Goal: Information Seeking & Learning: Learn about a topic

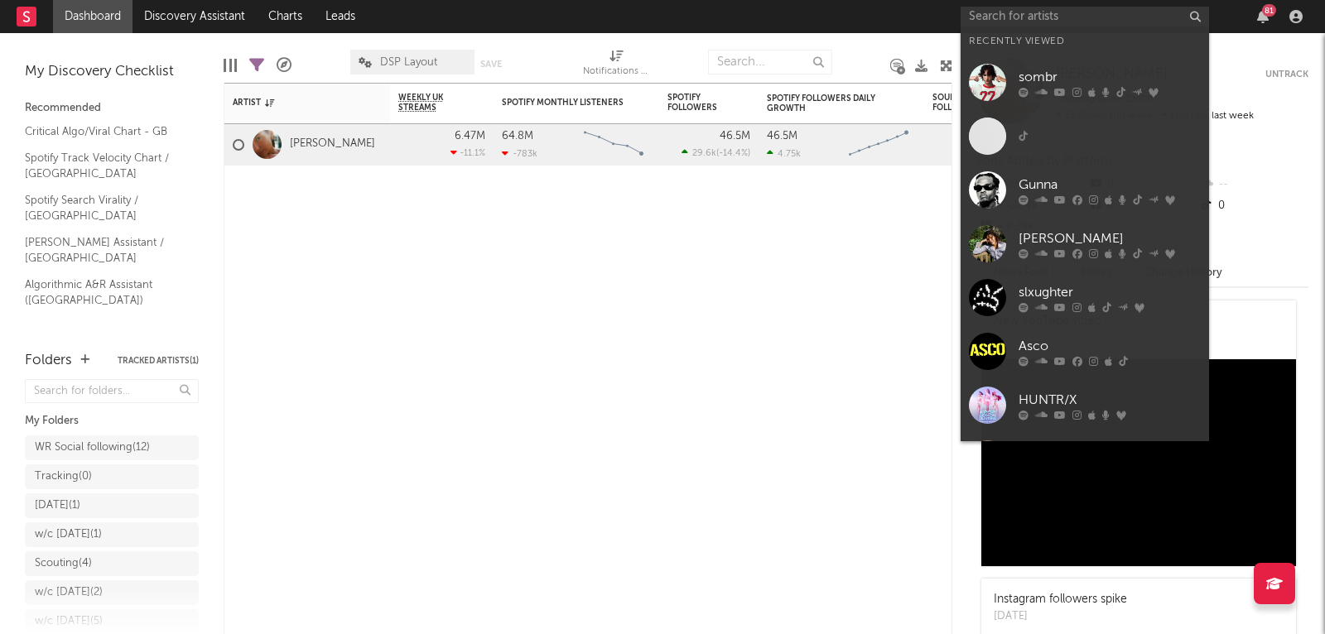
click at [1035, 22] on input "text" at bounding box center [1085, 17] width 248 height 21
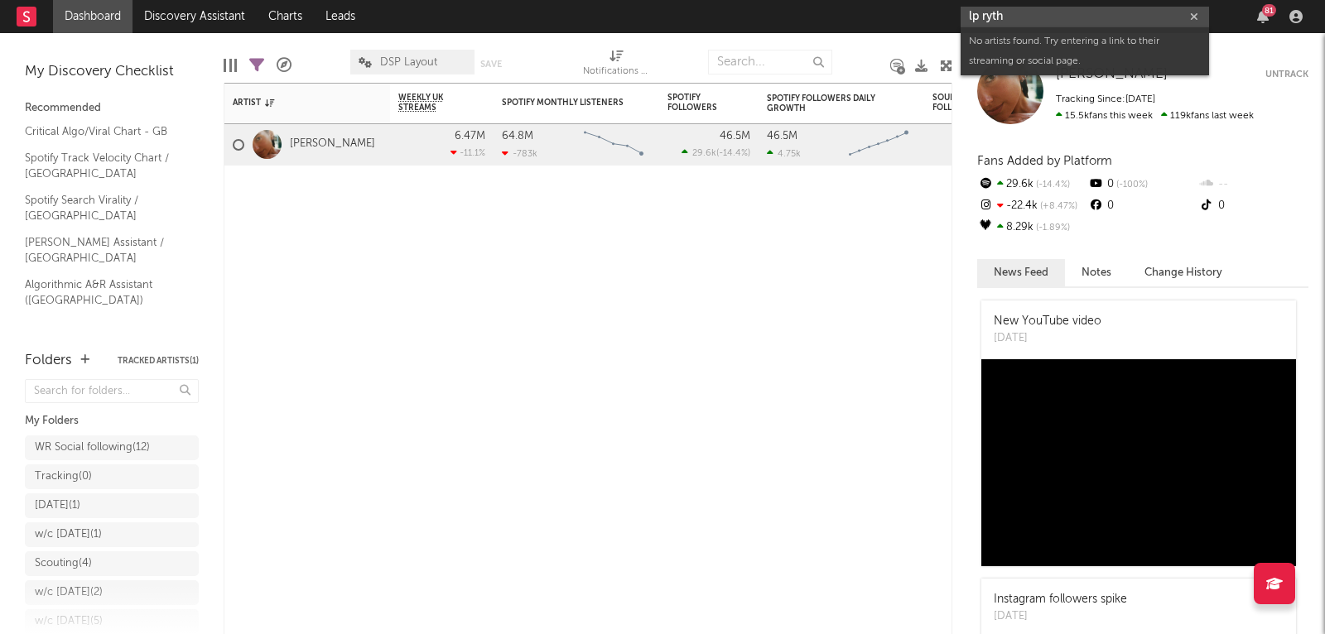
click at [1037, 24] on input "lp ryth" at bounding box center [1085, 17] width 248 height 21
paste input "[URL][DOMAIN_NAME]"
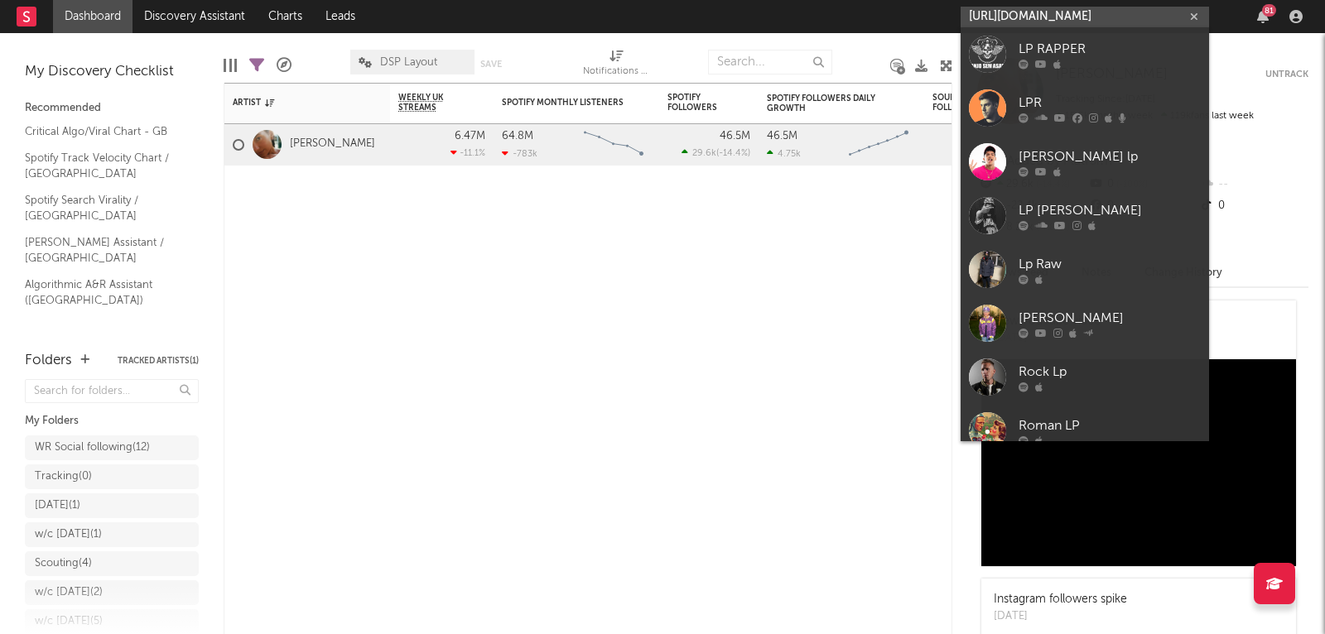
click at [1034, 14] on input "[URL][DOMAIN_NAME]" at bounding box center [1085, 17] width 248 height 21
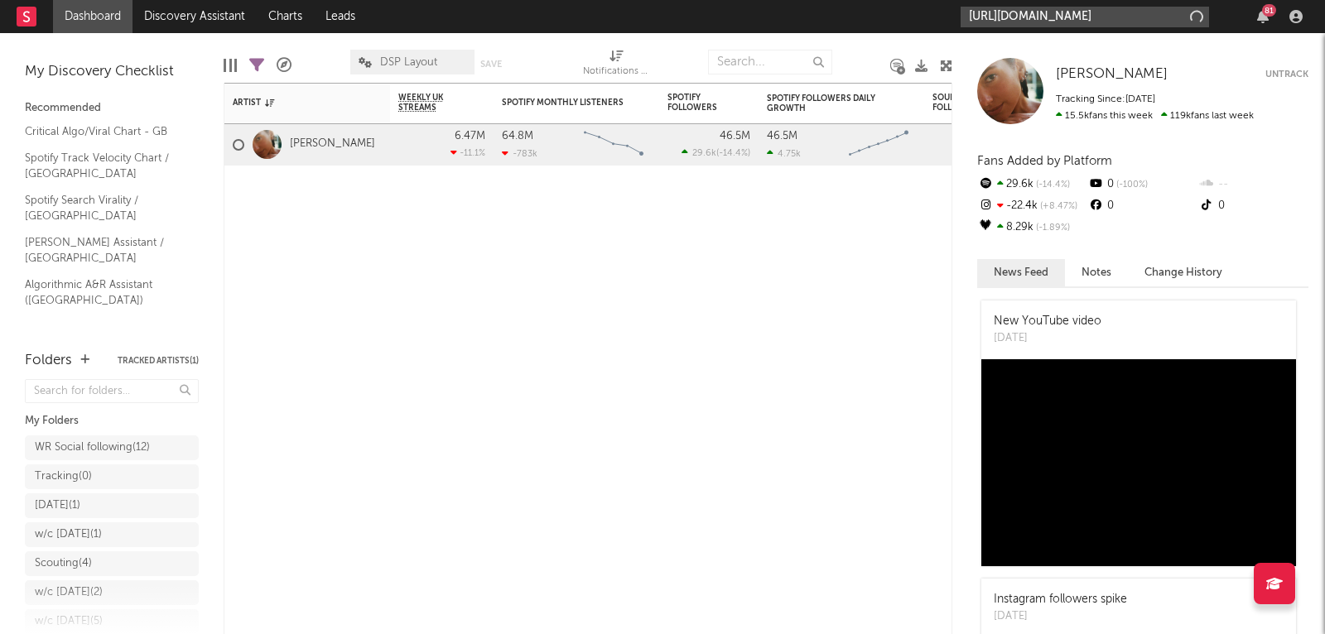
click at [1033, 14] on input "[URL][DOMAIN_NAME]" at bounding box center [1085, 17] width 248 height 21
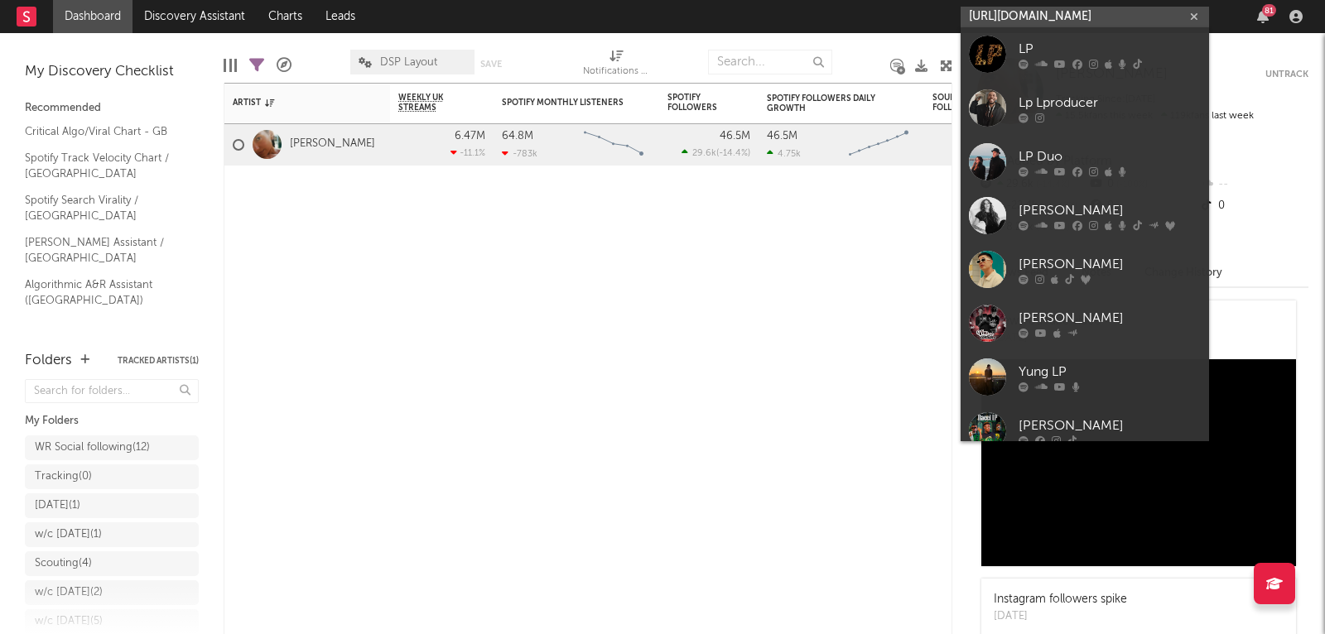
click at [1033, 14] on input "[URL][DOMAIN_NAME]" at bounding box center [1085, 17] width 248 height 21
type input "[URL][DOMAIN_NAME] ?si=da20672d0c5e43e1"
click at [1033, 14] on input "[URL][DOMAIN_NAME] ?si=da20672d0c5e43e1" at bounding box center [1085, 17] width 248 height 21
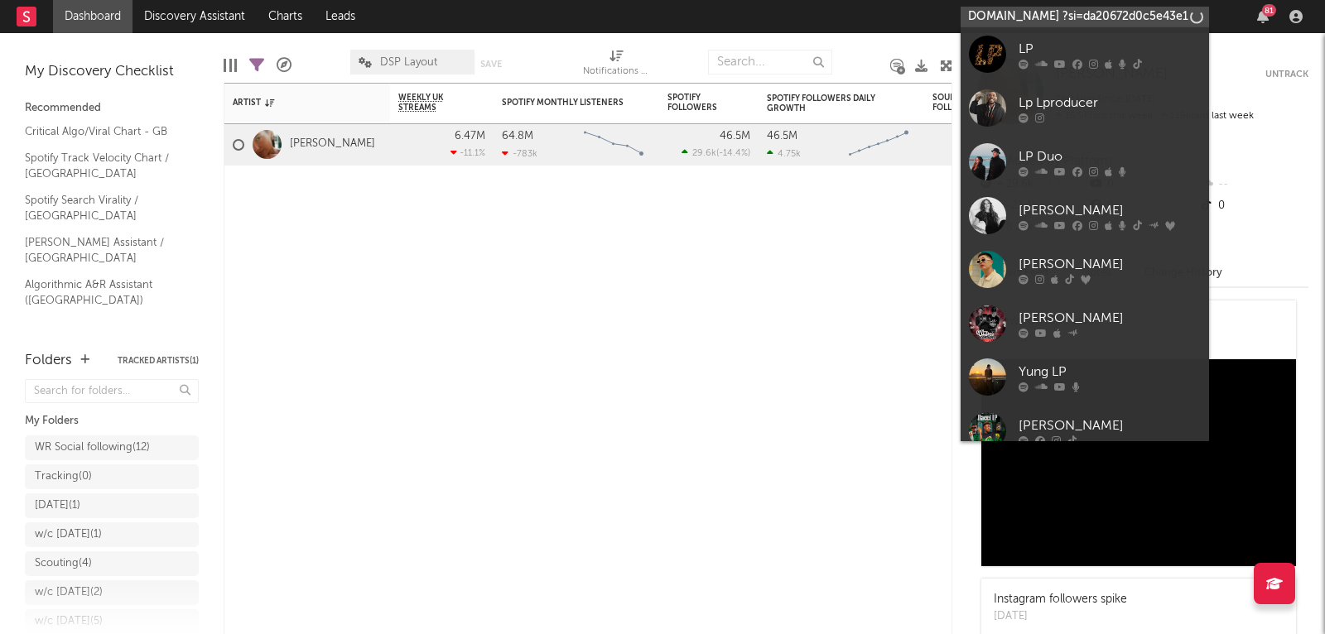
click at [1033, 14] on input "[URL][DOMAIN_NAME] ?si=da20672d0c5e43e1" at bounding box center [1085, 17] width 248 height 21
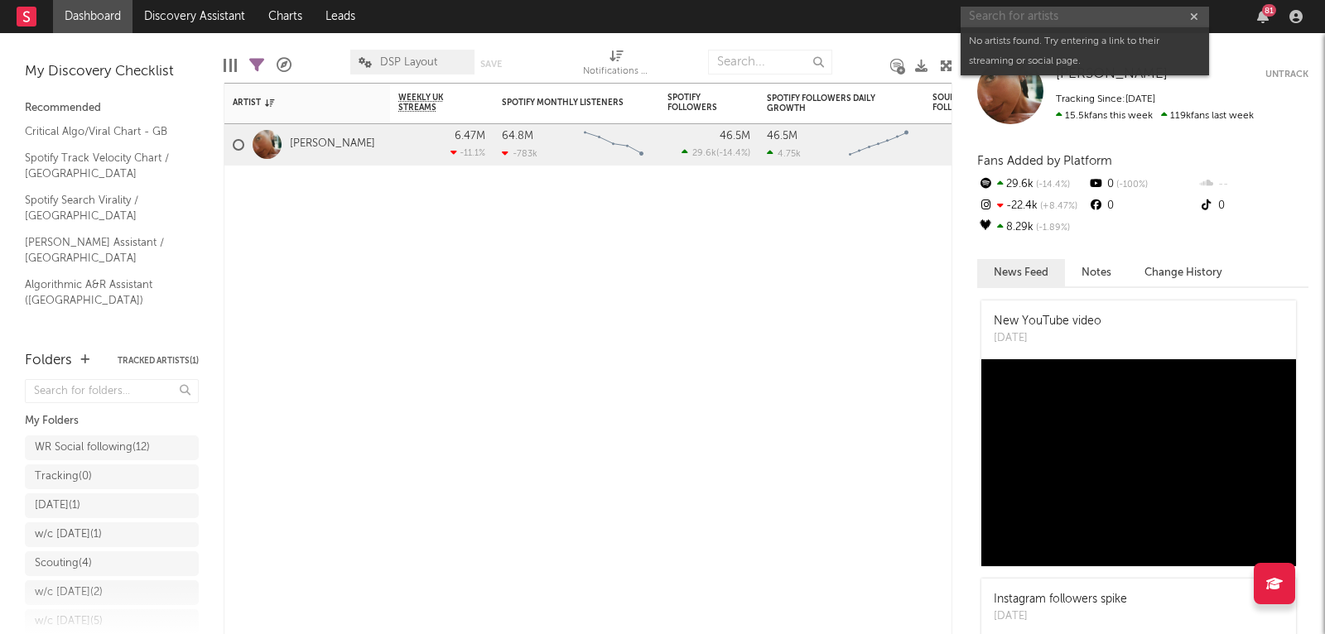
scroll to position [0, 0]
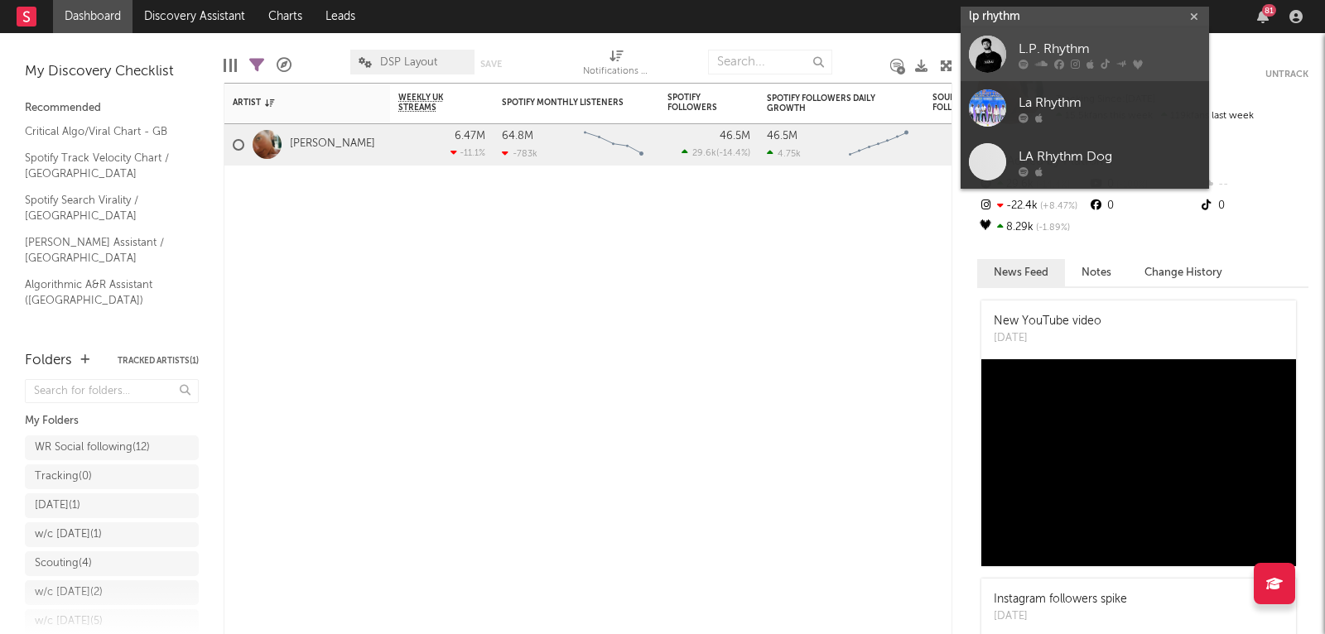
type input "lp rhythm"
click at [1052, 37] on link "L.P. Rhythm" at bounding box center [1085, 54] width 248 height 54
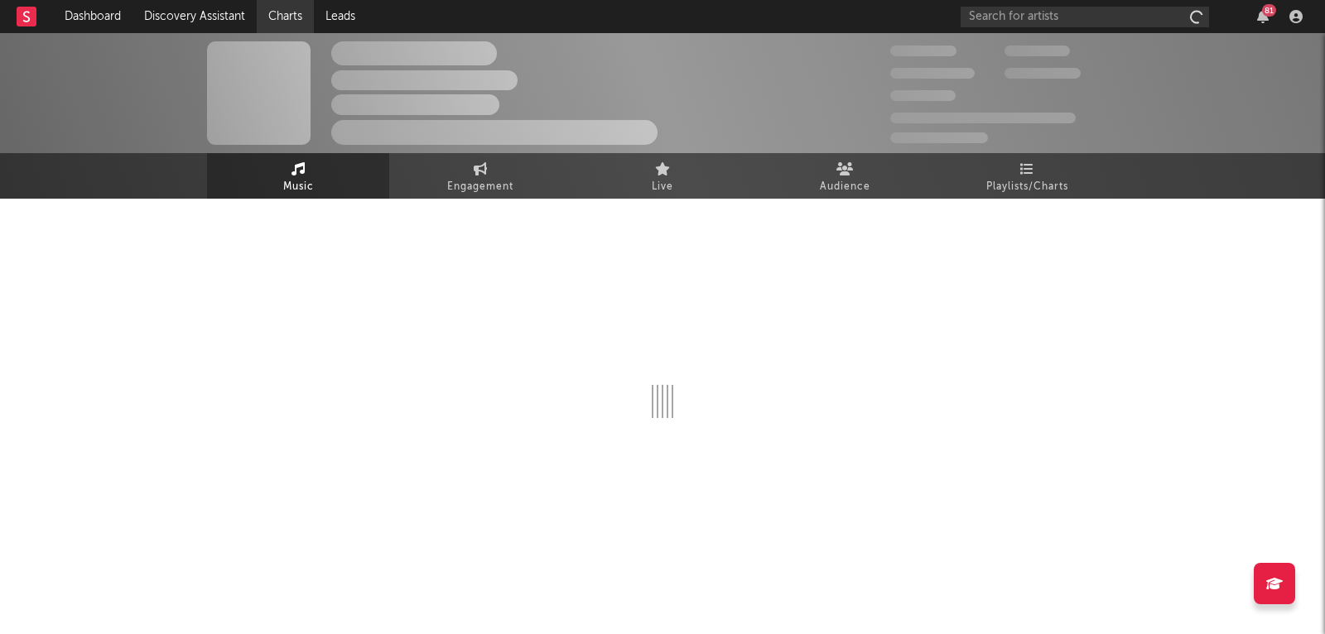
select select "6m"
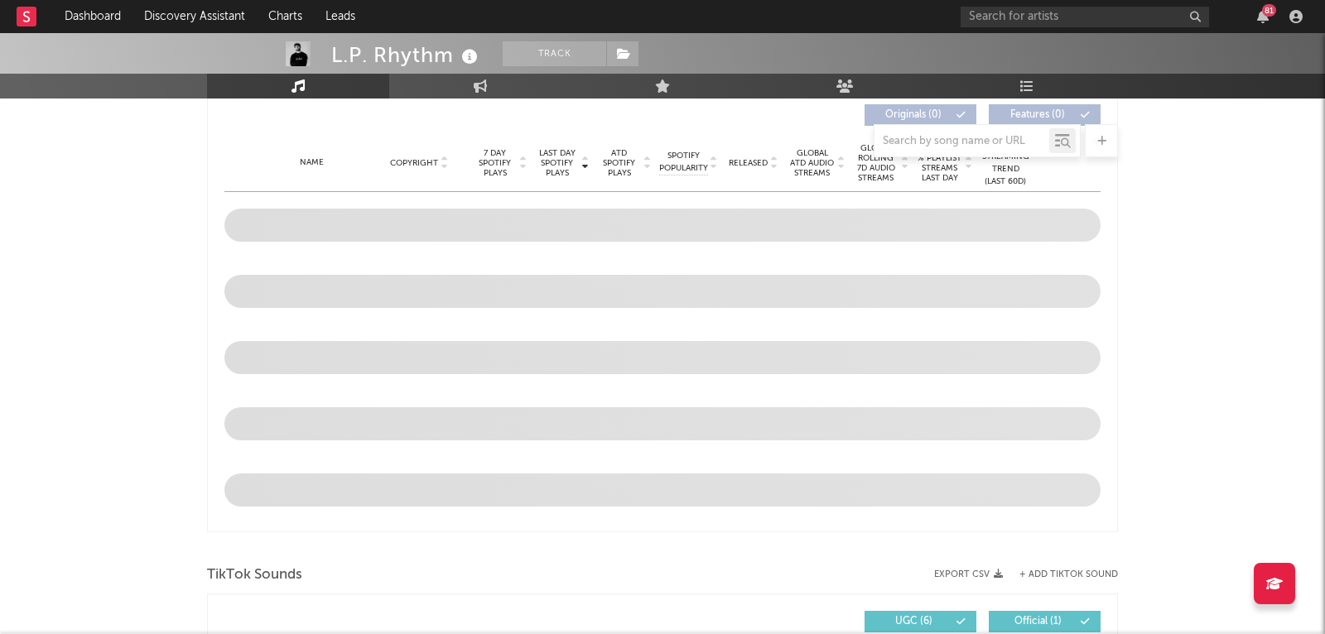
scroll to position [530, 0]
